Goal: Task Accomplishment & Management: Complete application form

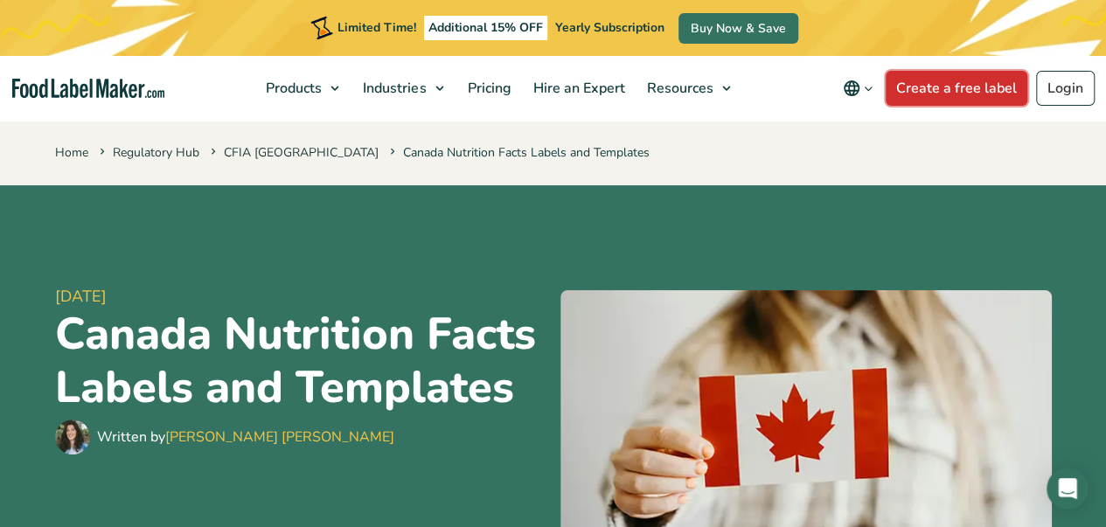
click at [945, 89] on link "Create a free label" at bounding box center [957, 88] width 142 height 35
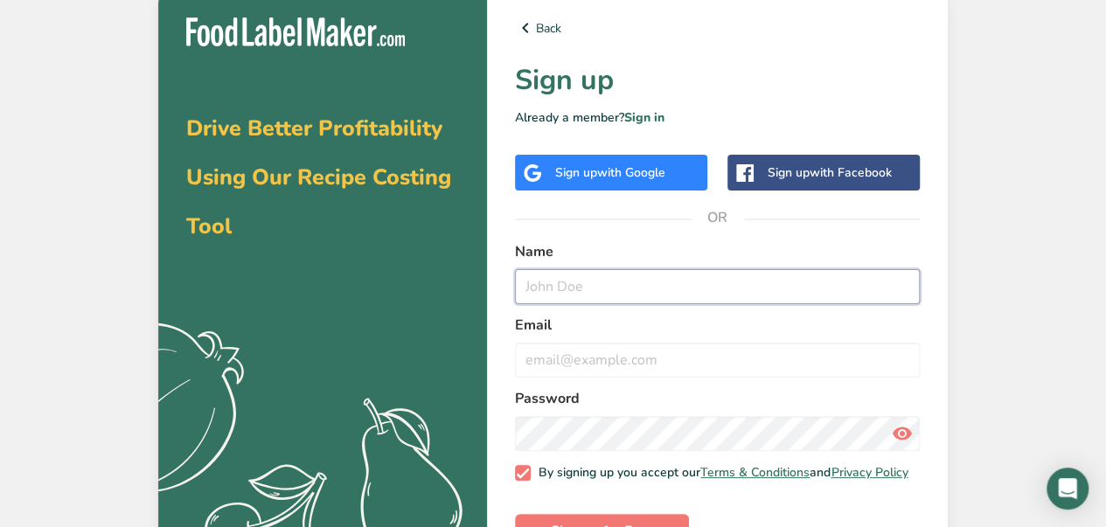
click at [583, 284] on input "text" at bounding box center [717, 286] width 405 height 35
type input "Hamza"
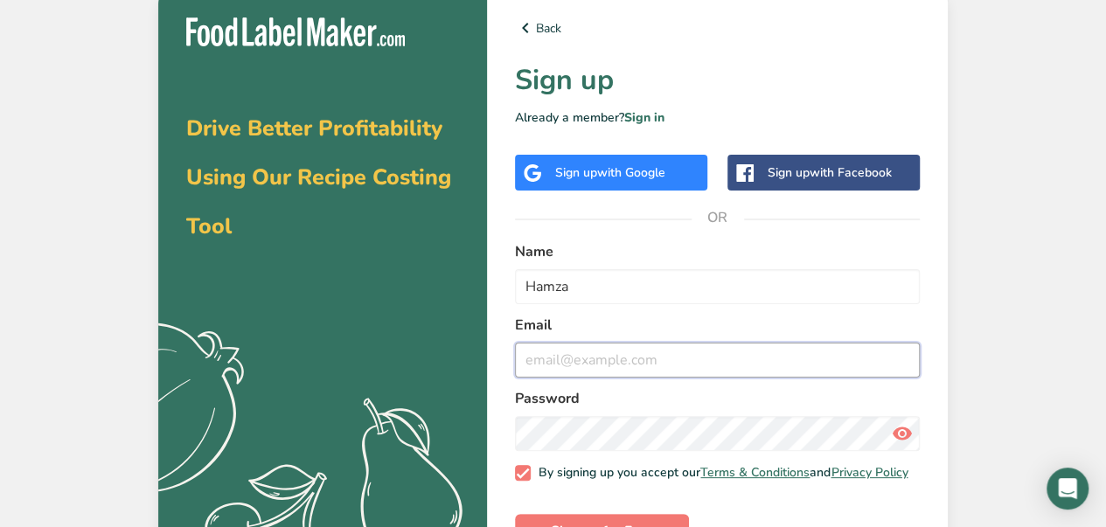
click at [559, 365] on input "email" at bounding box center [717, 360] width 405 height 35
type input "royale1signature@gmail.com"
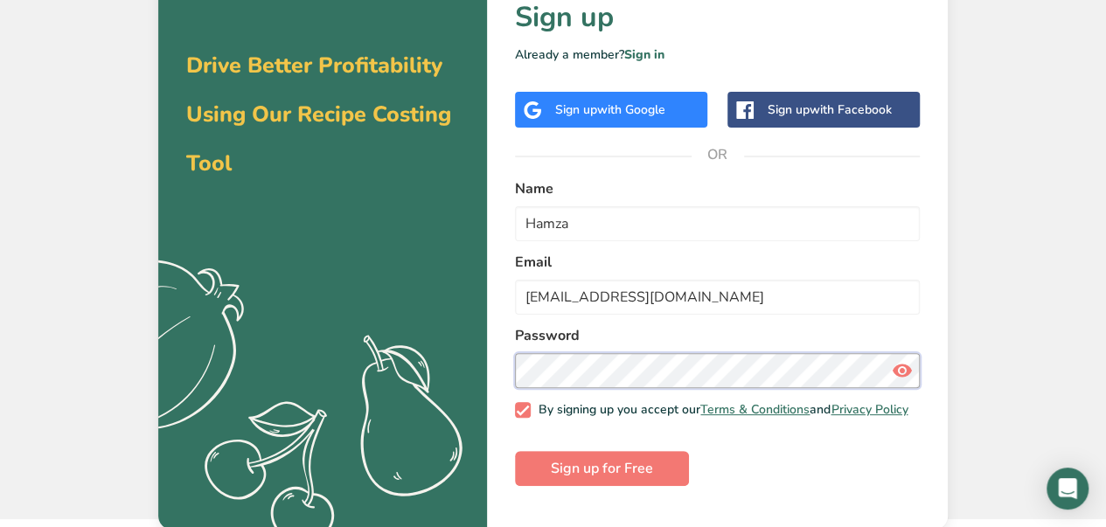
scroll to position [64, 0]
click at [582, 229] on input "Hamza" at bounding box center [717, 223] width 405 height 35
type input "H"
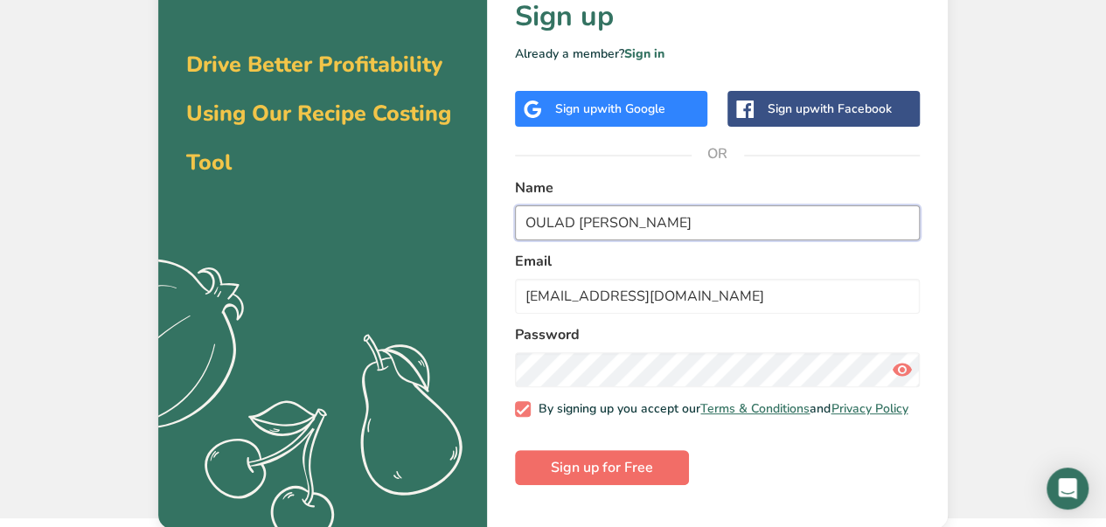
type input "OULAD DAOUD HAMZA"
click at [577, 469] on span "Sign up for Free" at bounding box center [602, 467] width 102 height 21
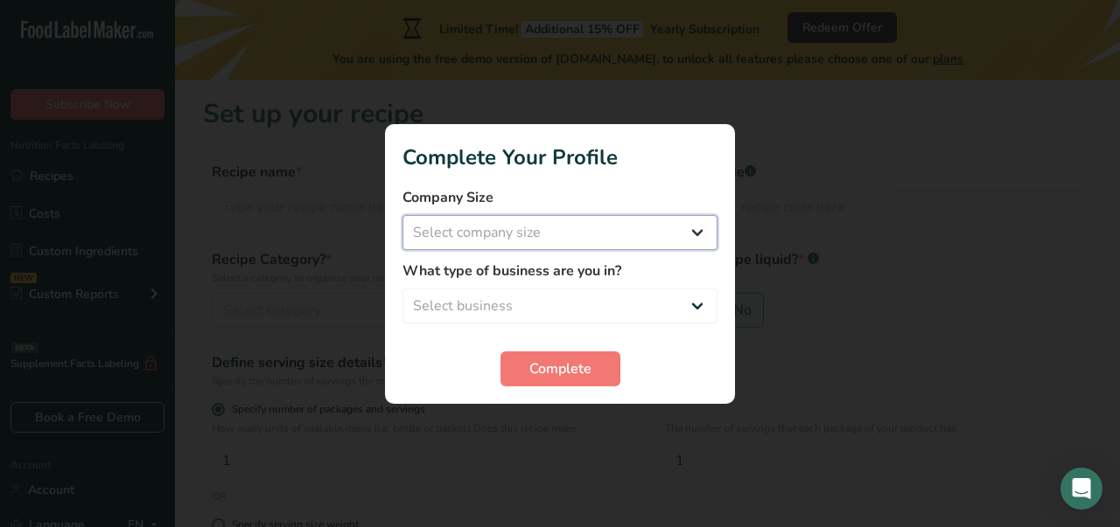
click at [694, 227] on select "Select company size Fewer than 10 Employees 10 to 50 Employees 51 to 500 Employ…" at bounding box center [559, 232] width 315 height 35
select select "1"
click at [402, 215] on select "Select company size Fewer than 10 Employees 10 to 50 Employees 51 to 500 Employ…" at bounding box center [559, 232] width 315 height 35
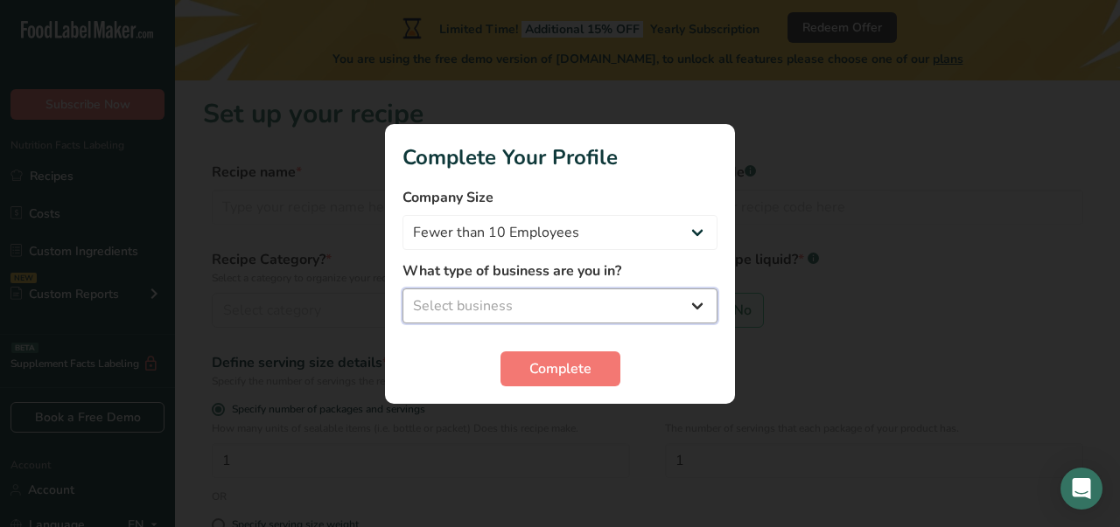
click at [696, 307] on select "Select business Packaged Food Manufacturer Restaurant & Cafe Bakery Meal Plans …" at bounding box center [559, 306] width 315 height 35
select select "8"
click at [402, 289] on select "Select business Packaged Food Manufacturer Restaurant & Cafe Bakery Meal Plans …" at bounding box center [559, 306] width 315 height 35
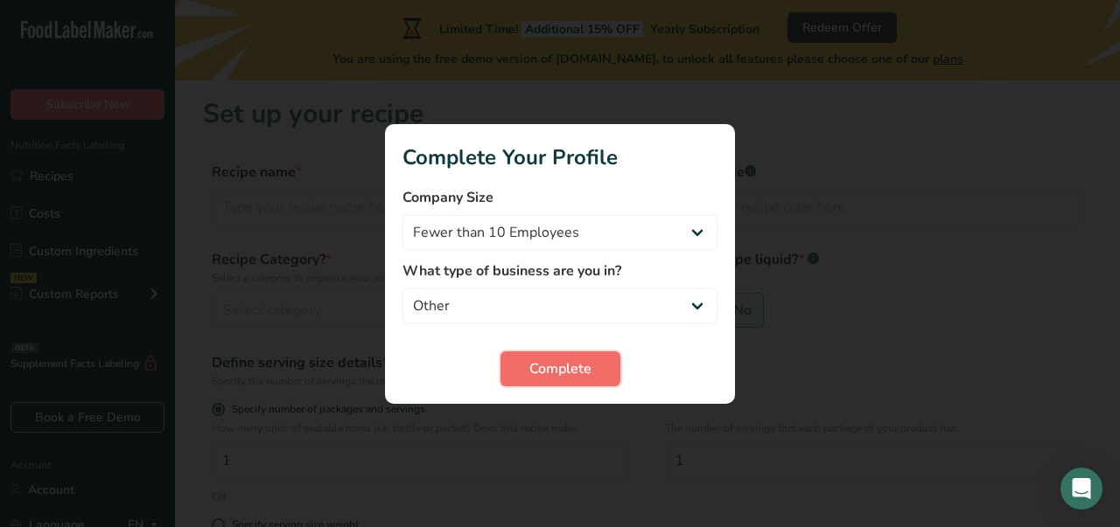
click at [562, 373] on span "Complete" at bounding box center [560, 369] width 62 height 21
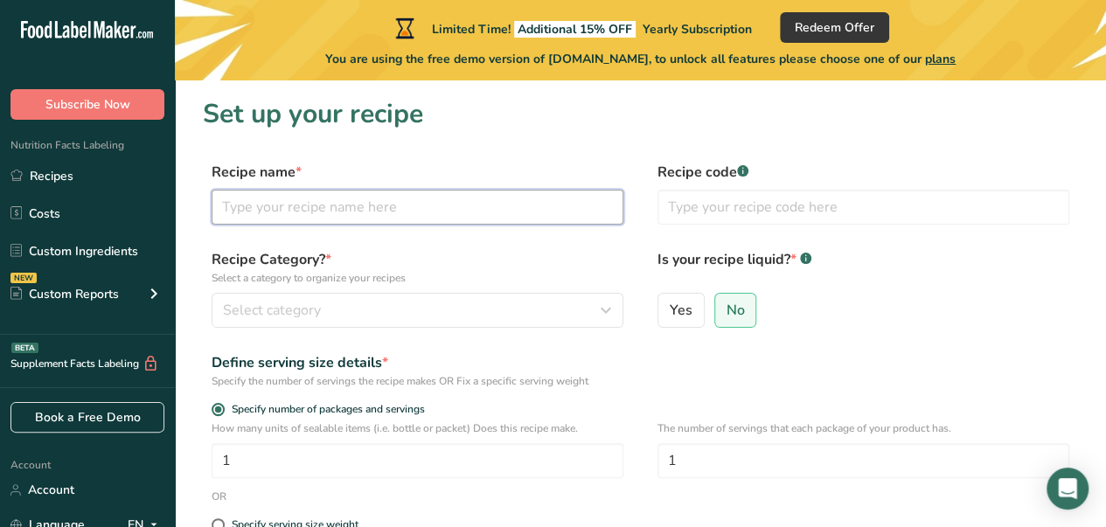
click at [314, 211] on input "text" at bounding box center [418, 207] width 412 height 35
type input "BOISSONS"
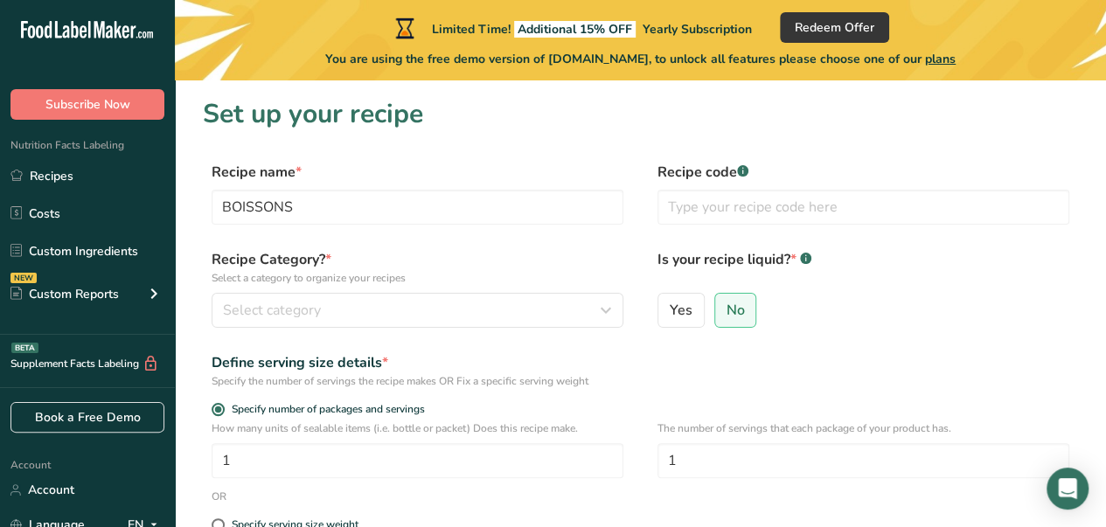
click at [919, 155] on section "Set up your recipe Recipe name * BOISSONS Recipe code .a-a{fill:#347362;}.b-a{f…" at bounding box center [641, 427] width 932 height 694
click at [63, 173] on link "Recipes" at bounding box center [87, 175] width 175 height 33
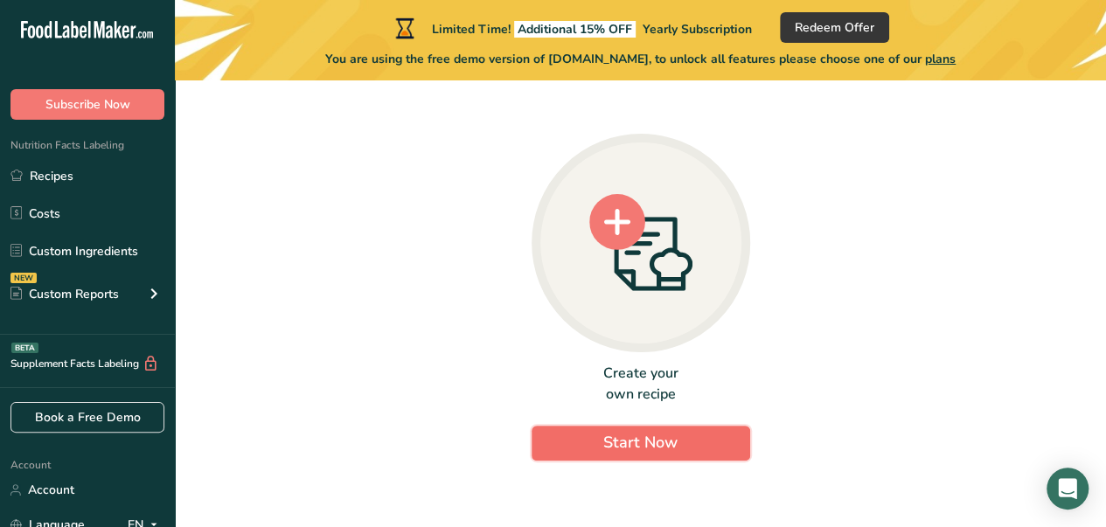
click at [633, 443] on span "Start Now" at bounding box center [641, 442] width 74 height 21
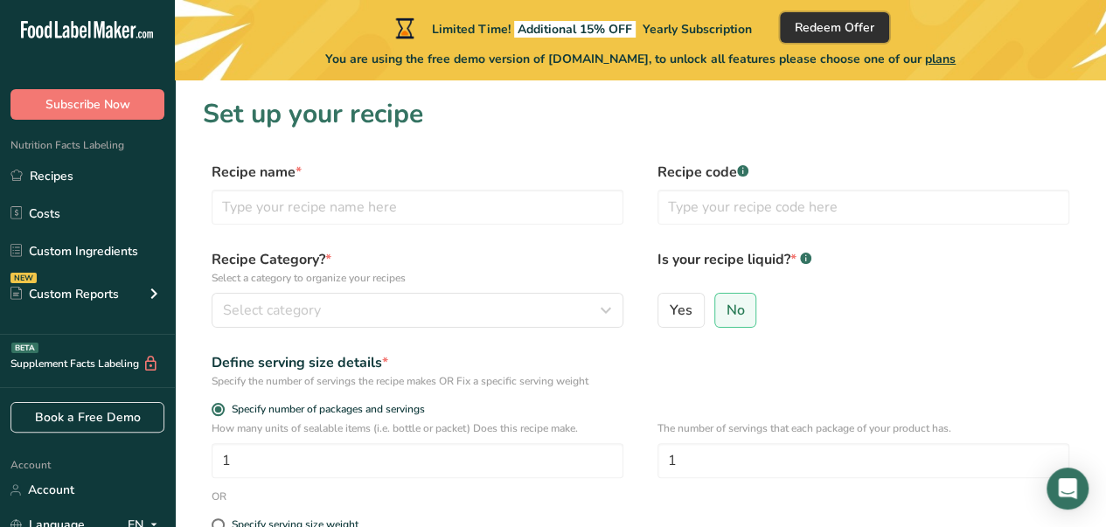
click at [850, 27] on span "Redeem Offer" at bounding box center [835, 27] width 80 height 18
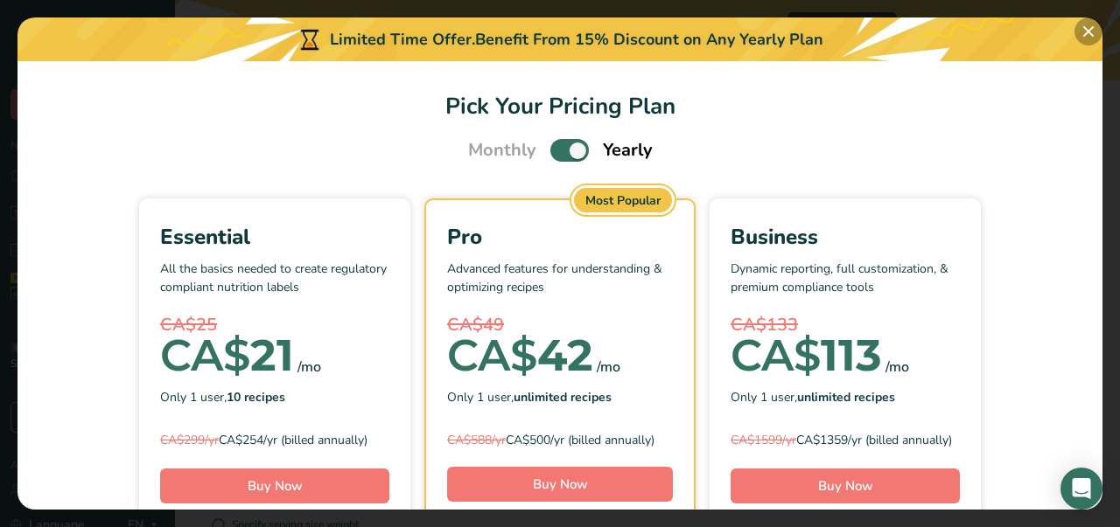
click at [1088, 31] on button "Pick Your Pricing Plan Modal" at bounding box center [1088, 31] width 28 height 28
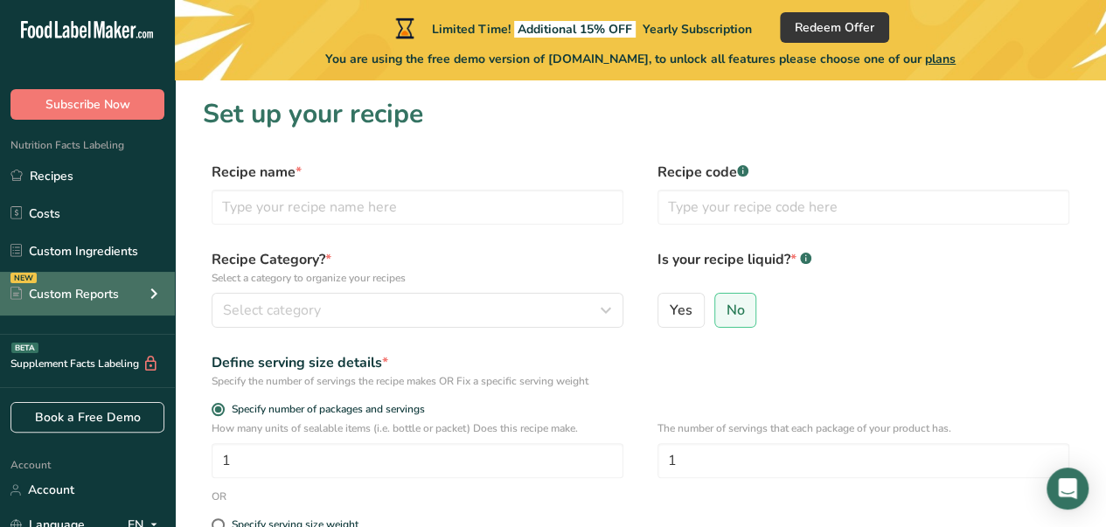
click at [136, 294] on div "NEW Custom Reports" at bounding box center [87, 294] width 175 height 44
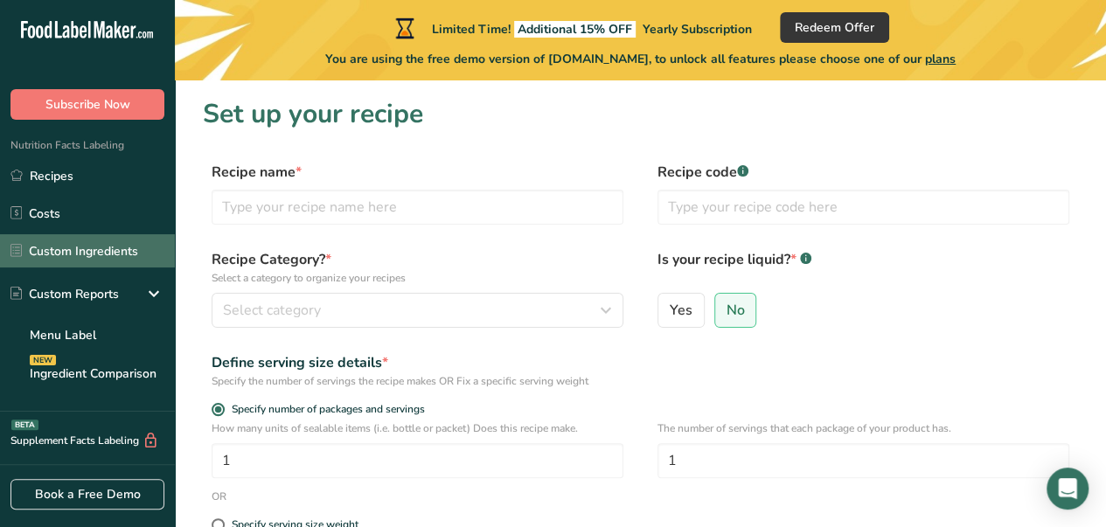
click at [101, 251] on link "Custom Ingredients" at bounding box center [87, 250] width 175 height 33
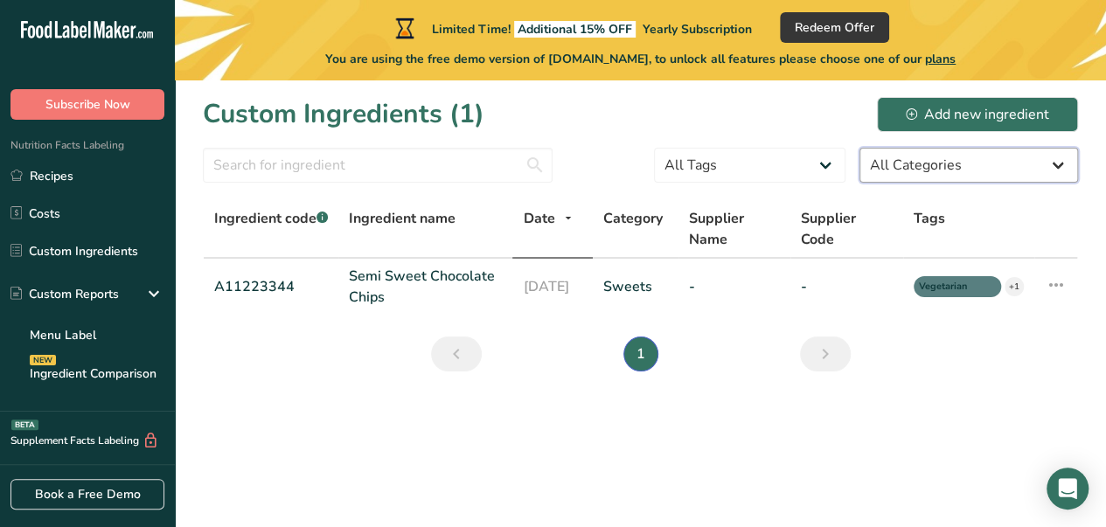
click at [1060, 167] on select "All Categories American Indian/Alaska Native Foods Baby Foods Baked Products Be…" at bounding box center [969, 165] width 219 height 35
click at [828, 163] on select "All Tags Source of Antioxidants Prebiotic Effect Source of Omega 3 Plant-based …" at bounding box center [750, 165] width 192 height 35
click at [933, 405] on main "Limited Time! Additional 15% OFF Yearly Subscription Redeem Offer You are using…" at bounding box center [553, 263] width 1106 height 527
click at [1053, 162] on select "All Categories American Indian/Alaska Native Foods Baby Foods Baked Products Be…" at bounding box center [969, 165] width 219 height 35
select select "14"
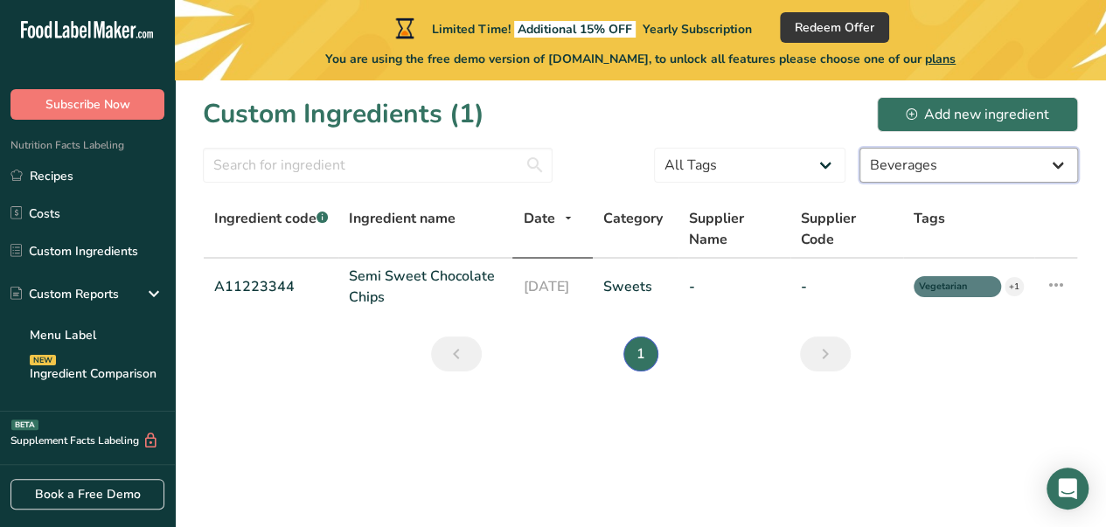
click at [860, 148] on select "All Categories American Indian/Alaska Native Foods Baby Foods Baked Products Be…" at bounding box center [969, 165] width 219 height 35
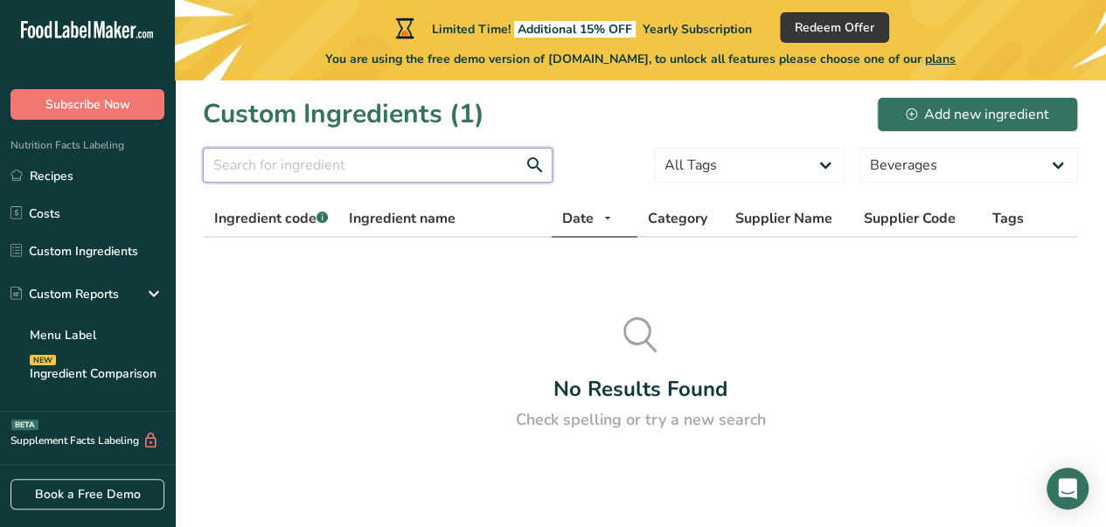
click at [502, 170] on input "text" at bounding box center [378, 165] width 350 height 35
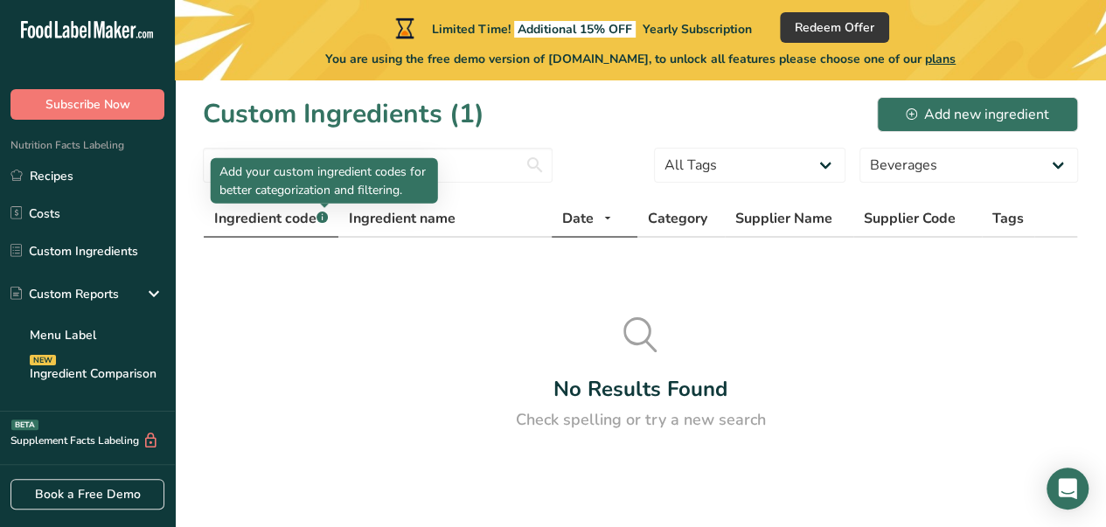
click at [325, 216] on rect at bounding box center [322, 217] width 11 height 11
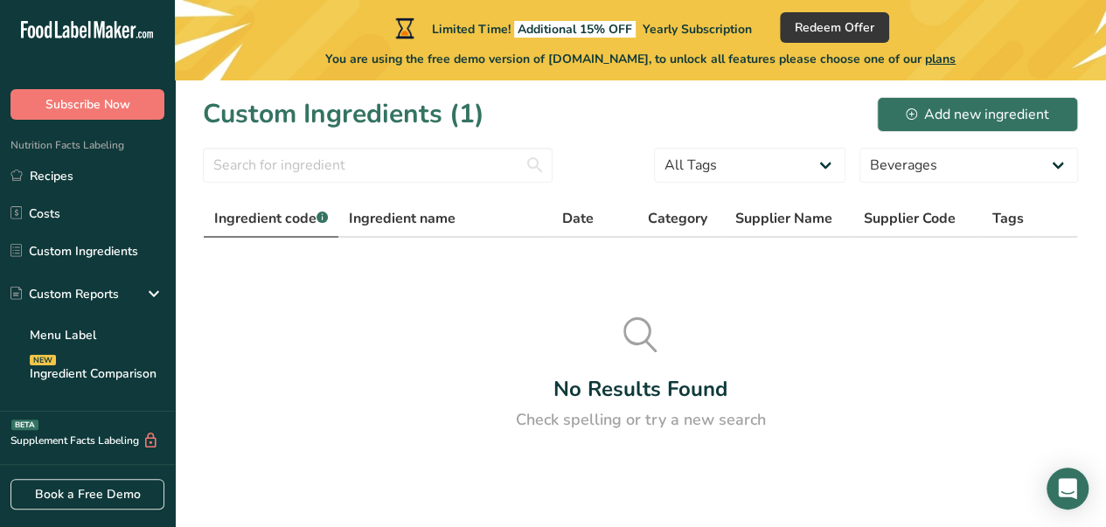
click at [310, 352] on div "No Results Found Check spelling or try a new search" at bounding box center [641, 375] width 876 height 115
click at [80, 337] on link "Menu Label" at bounding box center [87, 335] width 175 height 38
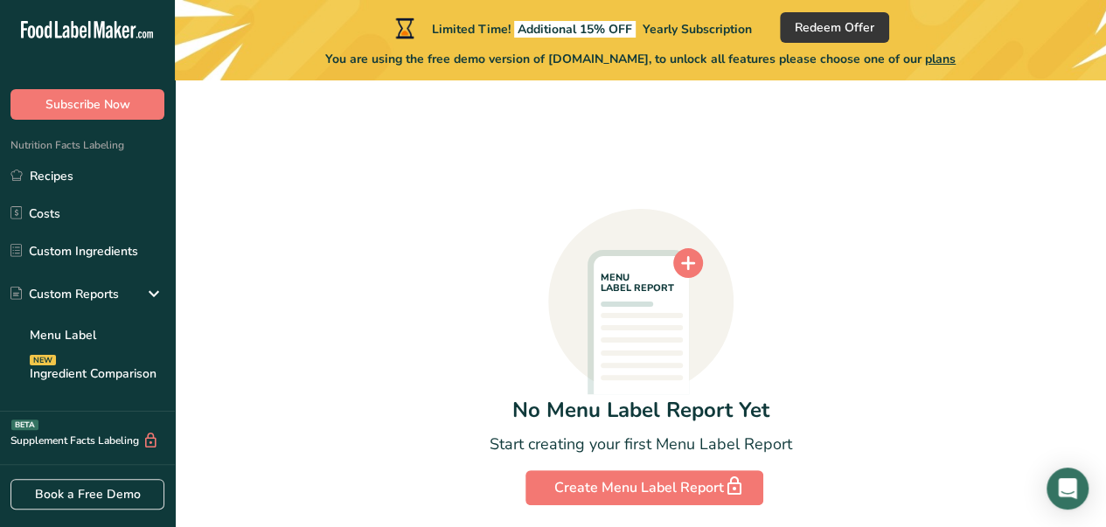
scroll to position [117, 0]
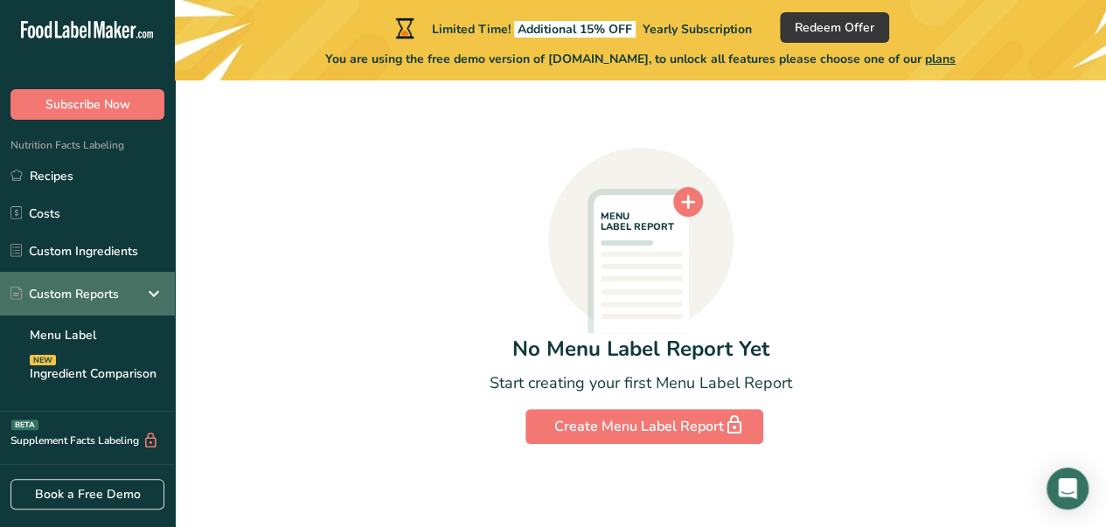
click at [59, 300] on div "Custom Reports" at bounding box center [64, 294] width 108 height 18
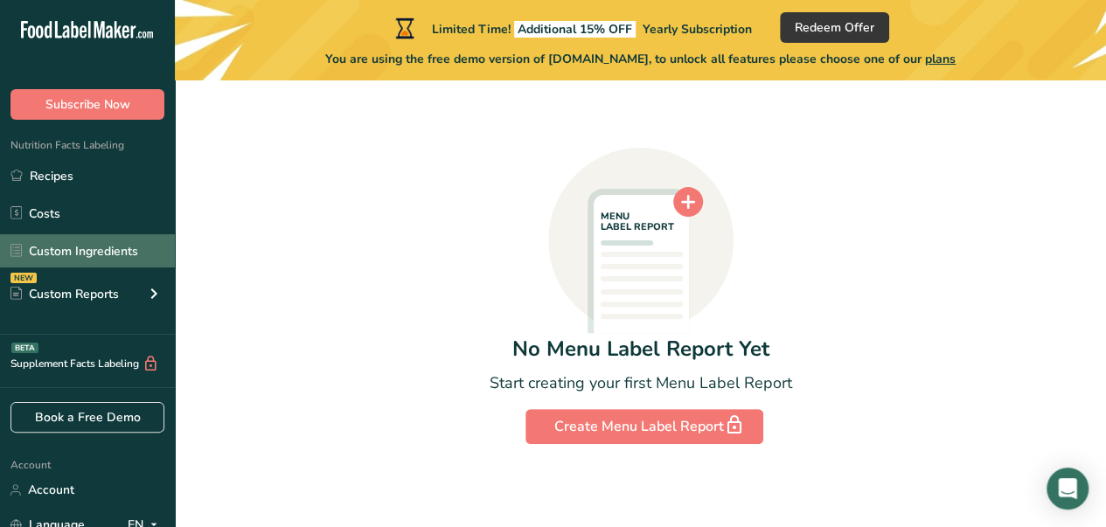
click at [59, 256] on link "Custom Ingredients" at bounding box center [87, 250] width 175 height 33
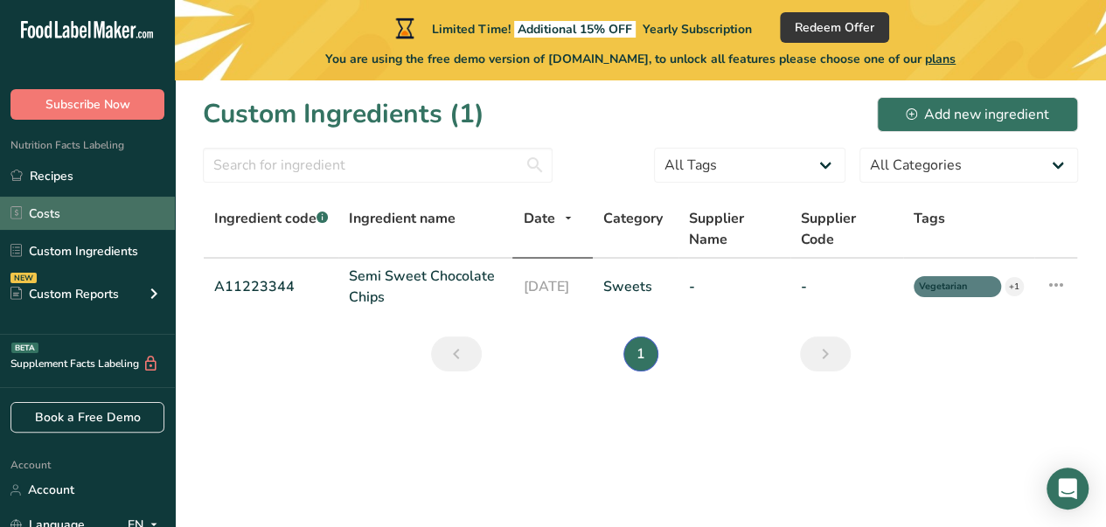
click at [63, 212] on link "Costs" at bounding box center [87, 213] width 175 height 33
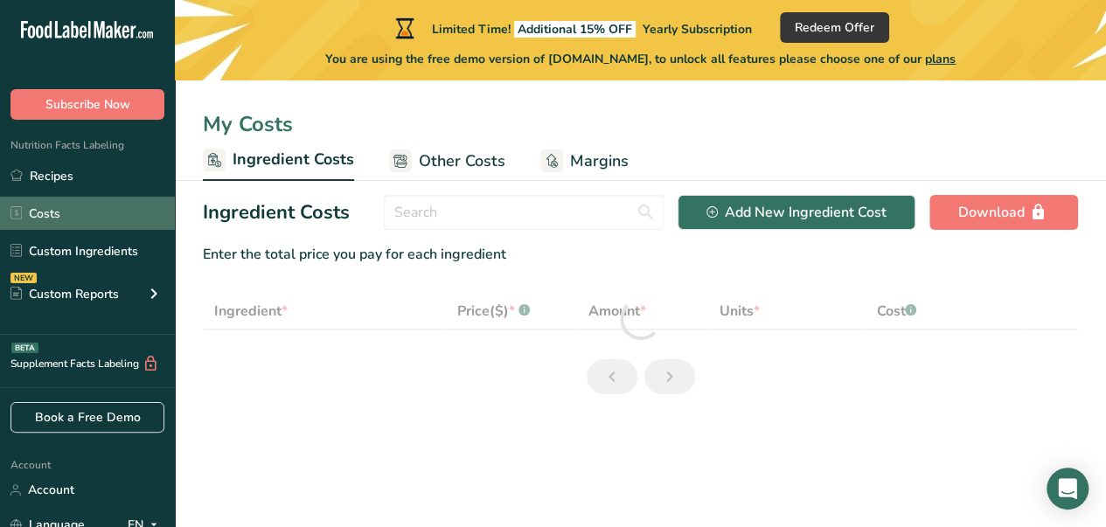
select select "1"
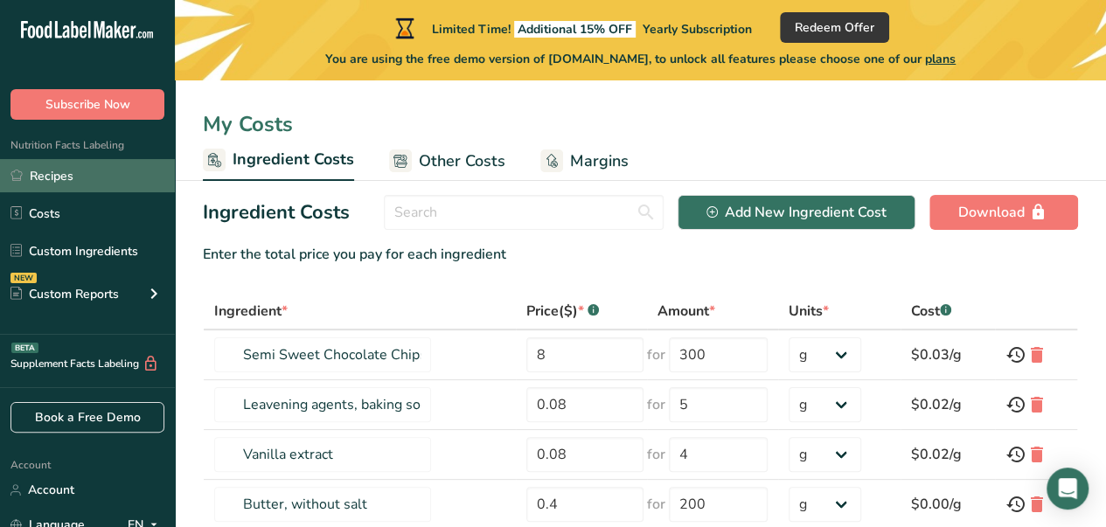
click at [64, 172] on link "Recipes" at bounding box center [87, 175] width 175 height 33
